Goal: Task Accomplishment & Management: Use online tool/utility

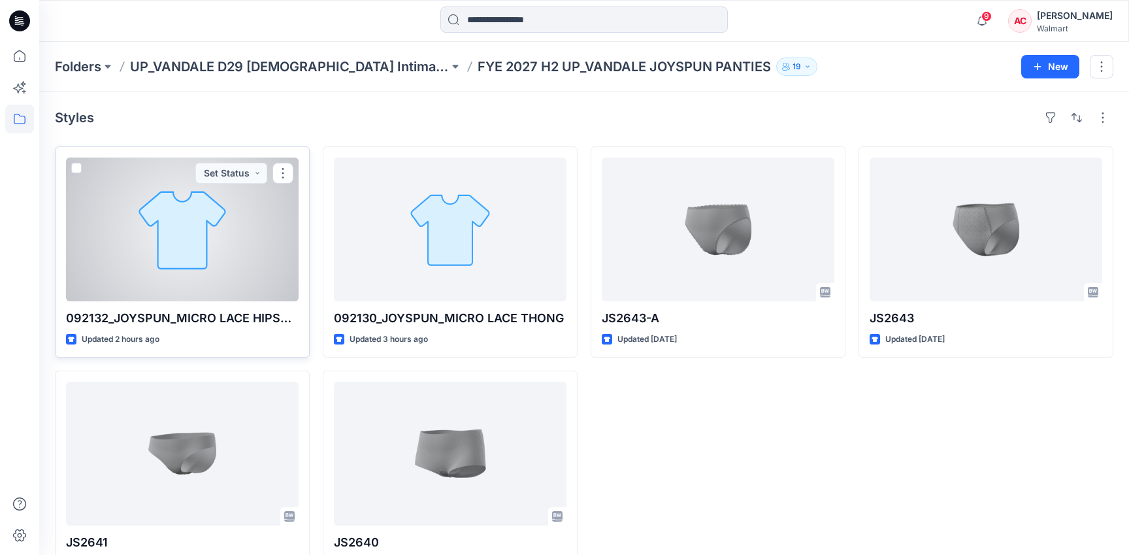
click at [156, 212] on div at bounding box center [182, 230] width 233 height 144
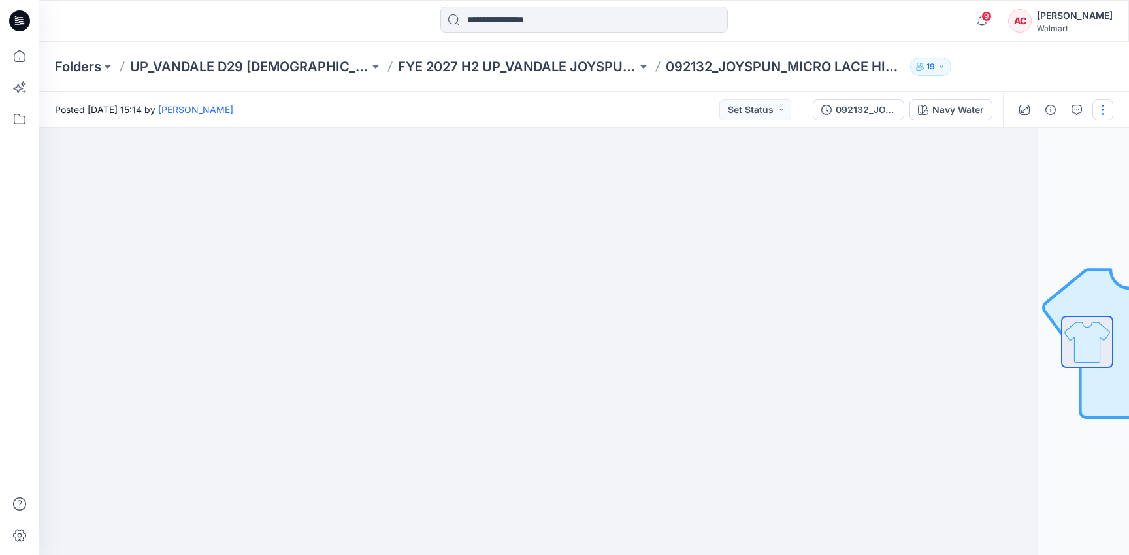
click at [1108, 109] on button "button" at bounding box center [1103, 109] width 21 height 21
click at [1056, 177] on button "Edit" at bounding box center [1048, 177] width 120 height 24
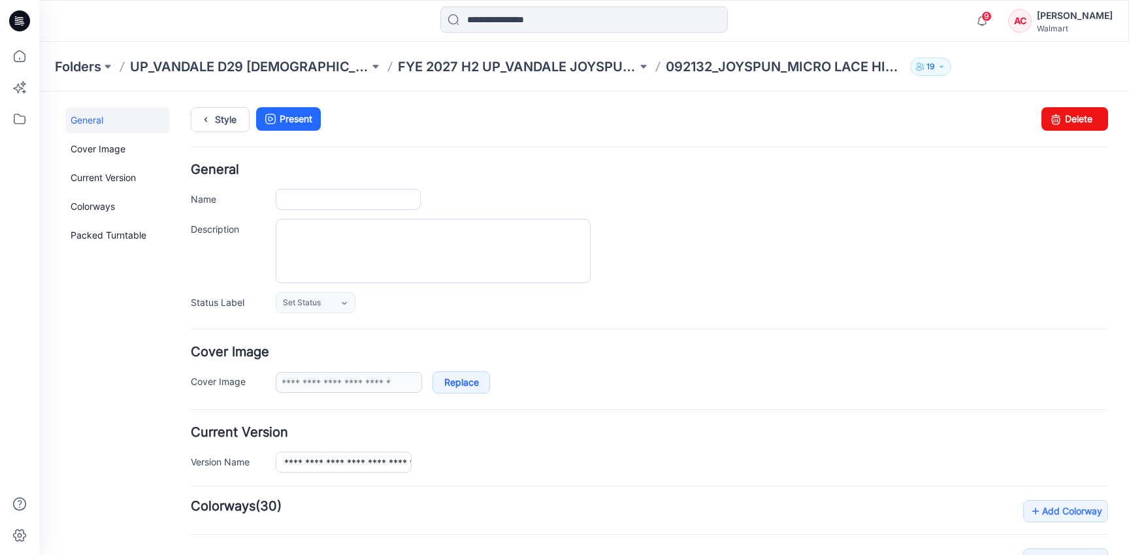
type input "**********"
click at [114, 182] on link "Current Version" at bounding box center [117, 178] width 105 height 26
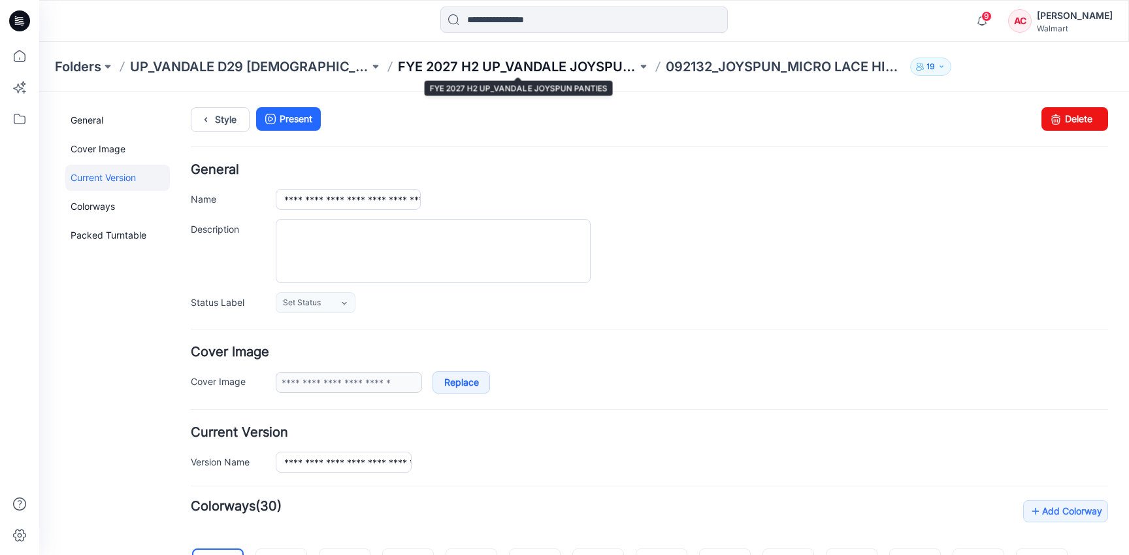
click at [531, 59] on p "FYE 2027 H2 UP_VANDALE JOYSPUN PANTIES" at bounding box center [517, 67] width 239 height 18
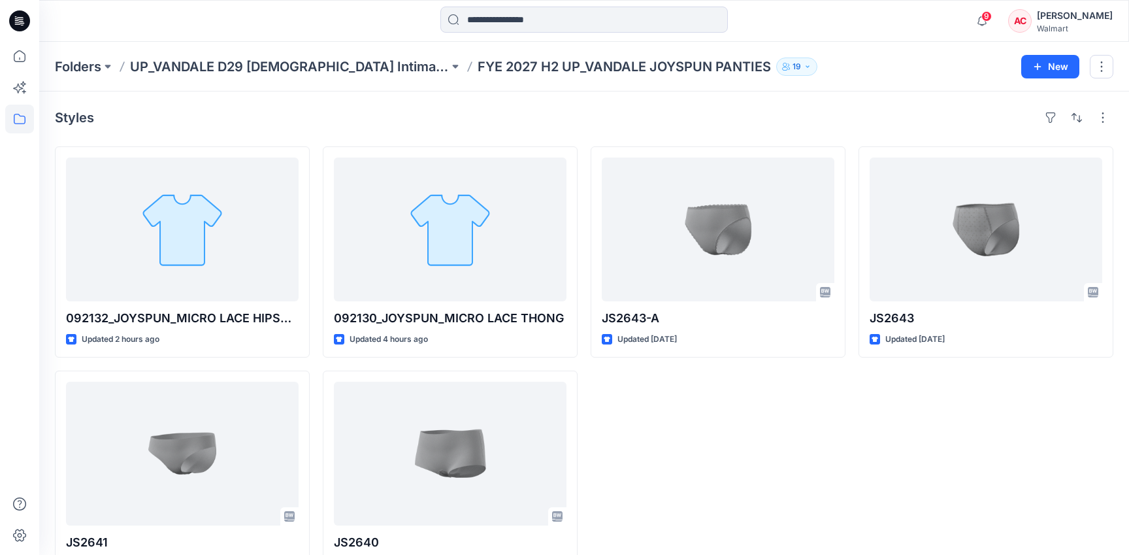
click at [884, 118] on div "Styles" at bounding box center [584, 117] width 1059 height 21
